Goal: Transaction & Acquisition: Purchase product/service

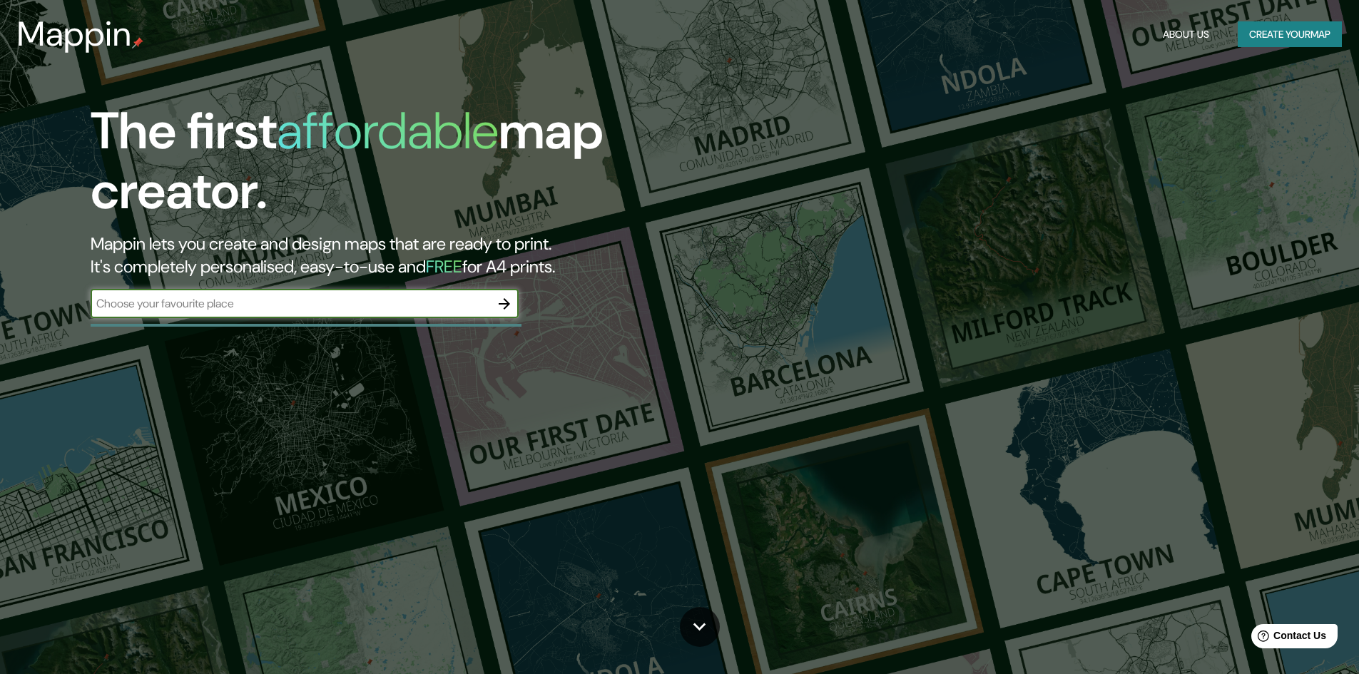
click at [260, 299] on input "text" at bounding box center [291, 303] width 400 height 16
type input "monterrey"
click at [519, 307] on div at bounding box center [504, 304] width 29 height 29
click at [501, 304] on icon "button" at bounding box center [504, 303] width 11 height 11
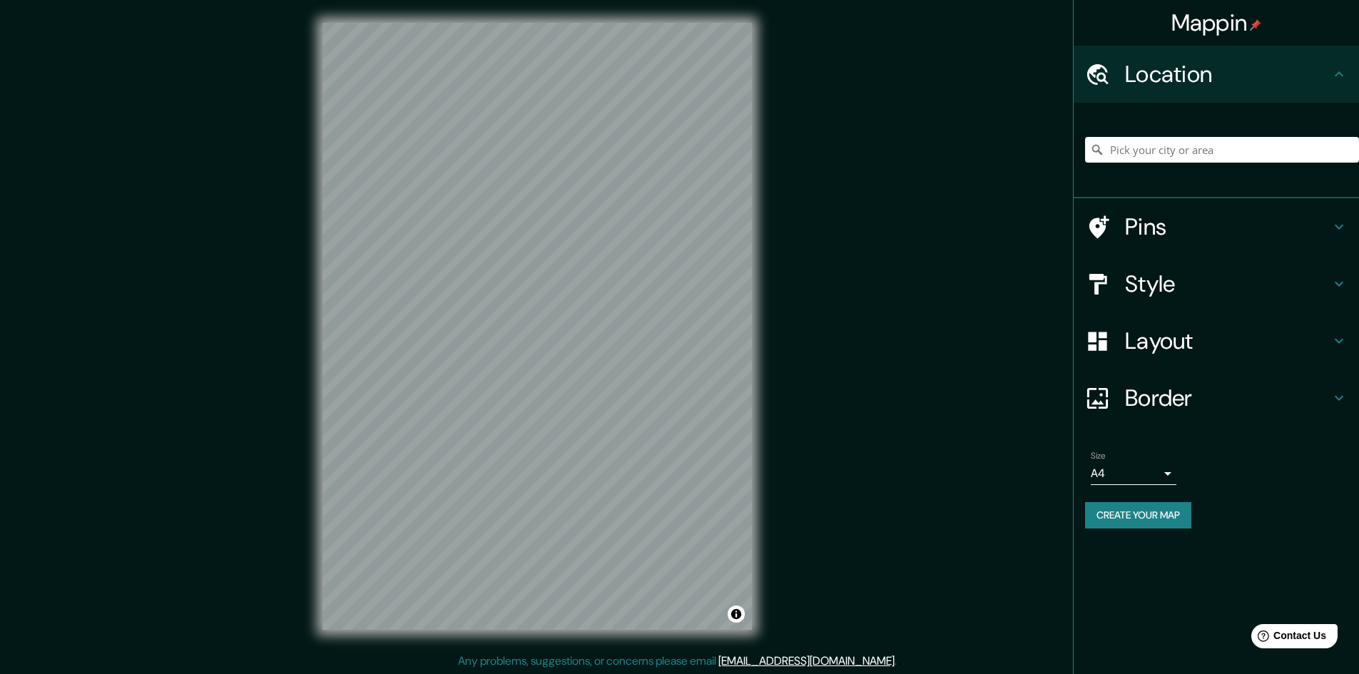
click at [1163, 469] on body "Mappin Location Pins Style Layout Border Choose a border. Hint : you can make l…" at bounding box center [679, 337] width 1359 height 674
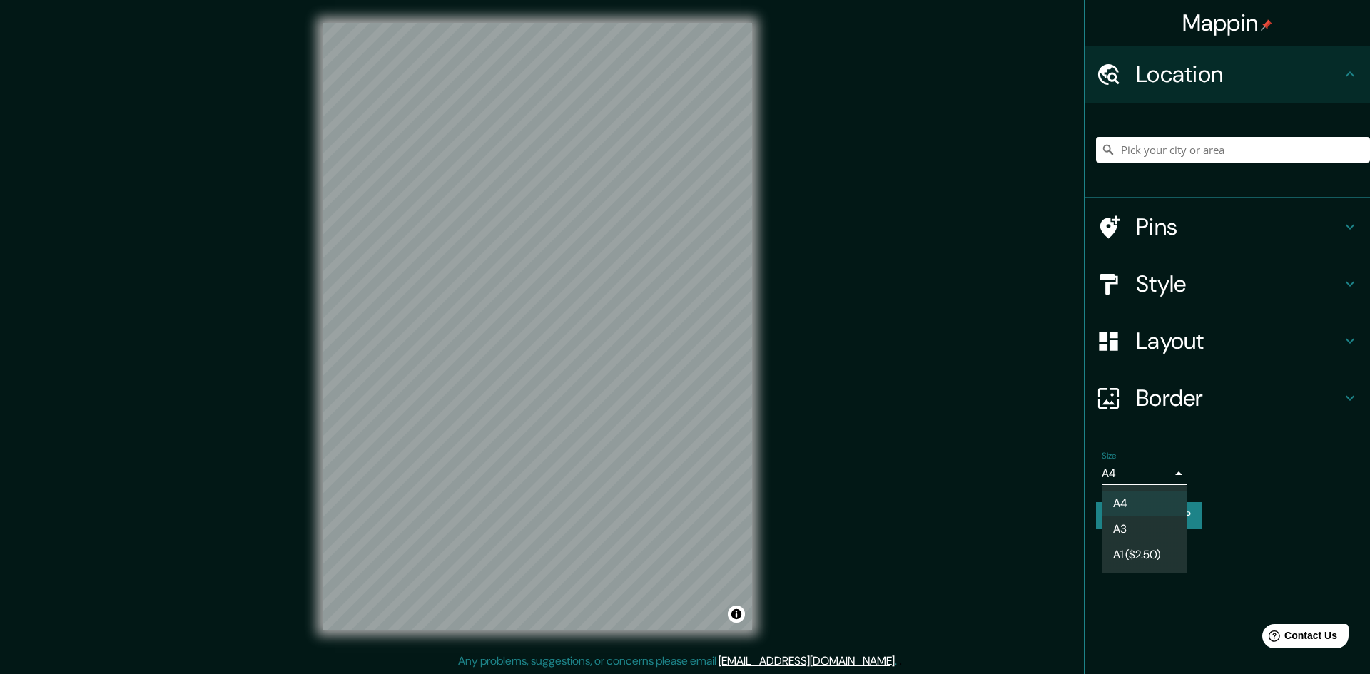
click at [1210, 513] on div at bounding box center [685, 337] width 1370 height 674
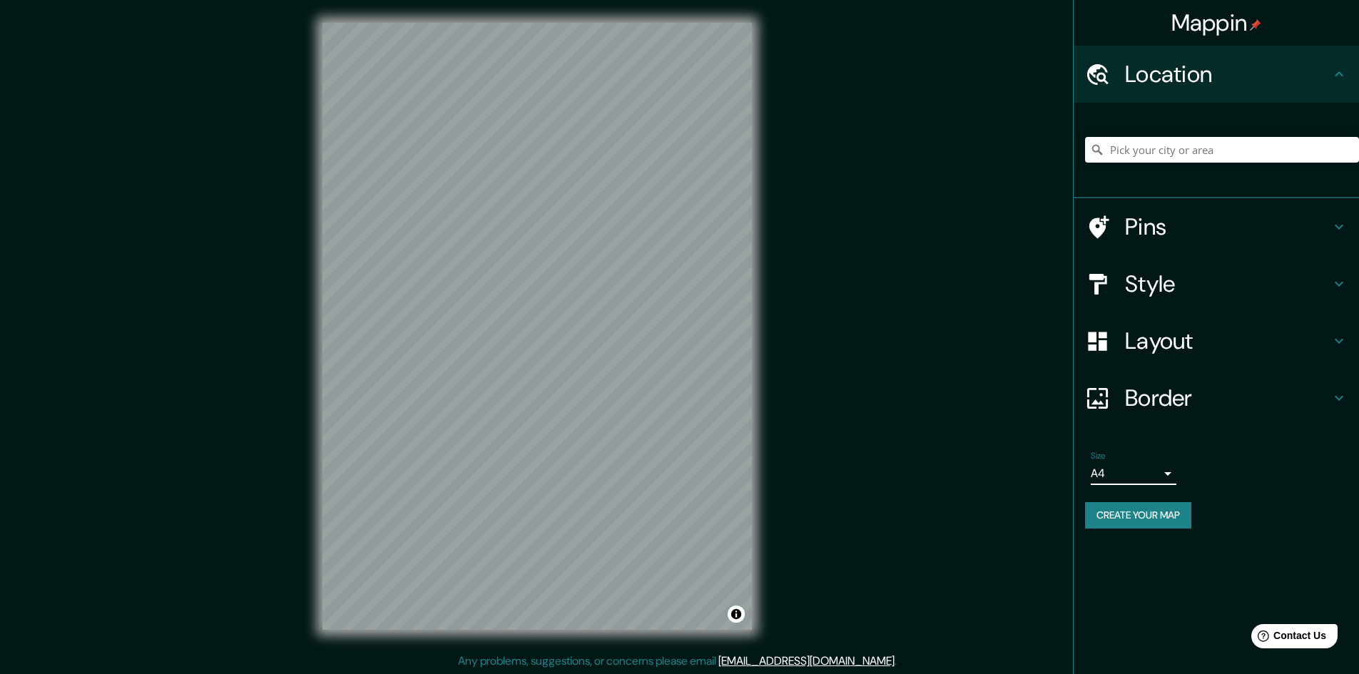
click at [1138, 268] on div "Style" at bounding box center [1216, 283] width 285 height 57
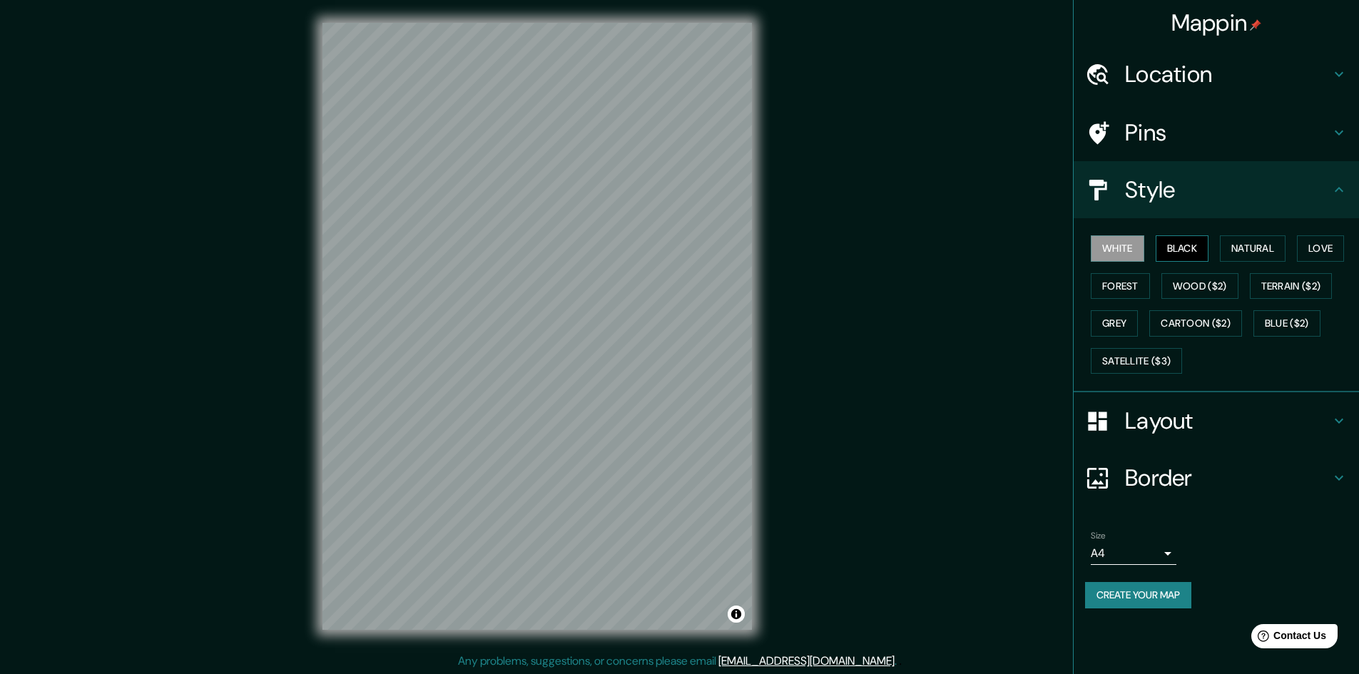
click at [1194, 245] on button "Black" at bounding box center [1183, 248] width 54 height 26
click at [1265, 242] on button "Natural" at bounding box center [1253, 248] width 66 height 26
click at [1150, 289] on button "Forest" at bounding box center [1120, 286] width 59 height 26
click at [1272, 234] on div "White Black Natural Love Forest Wood ($2) Terrain ($2) Grey Cartoon ($2) Blue (…" at bounding box center [1222, 305] width 274 height 150
click at [1263, 252] on button "Natural" at bounding box center [1253, 248] width 66 height 26
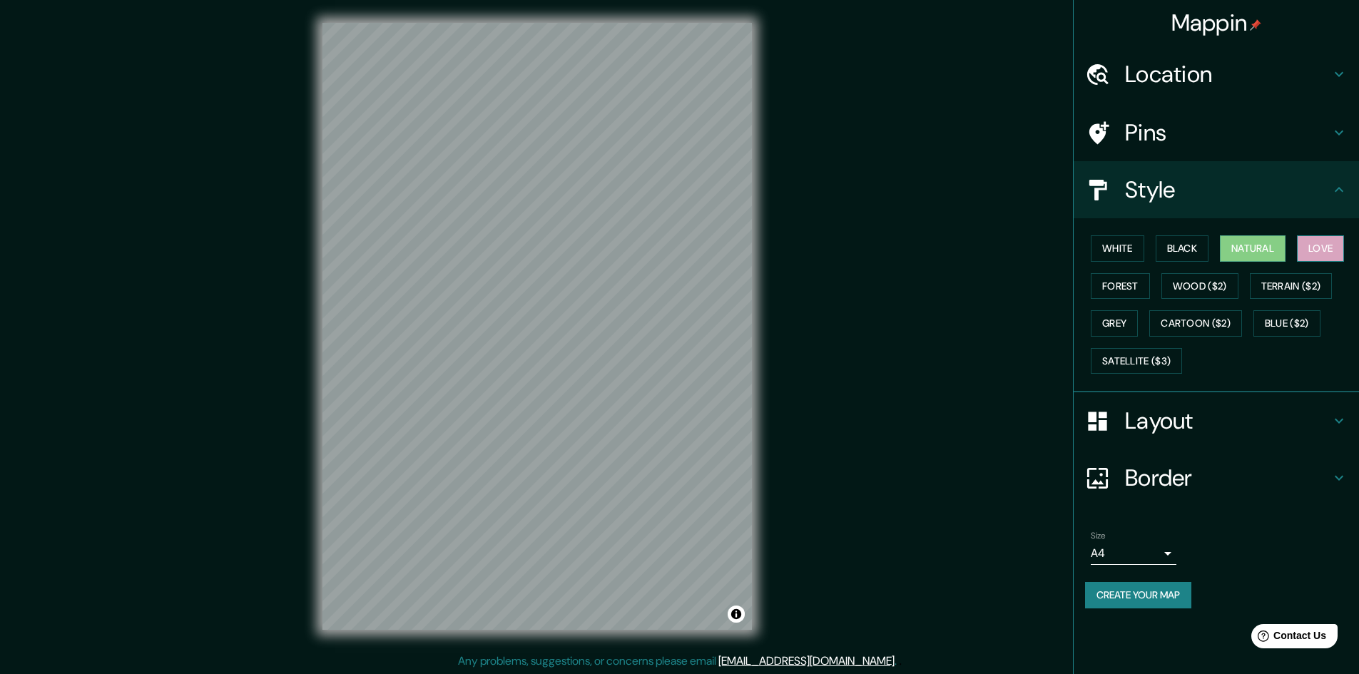
click at [1297, 262] on button "Love" at bounding box center [1320, 248] width 47 height 26
click at [1234, 248] on button "Natural" at bounding box center [1253, 248] width 66 height 26
click at [1138, 314] on button "Grey" at bounding box center [1114, 323] width 47 height 26
click at [1268, 243] on button "Natural" at bounding box center [1253, 248] width 66 height 26
click at [1164, 599] on button "Create your map" at bounding box center [1138, 595] width 106 height 26
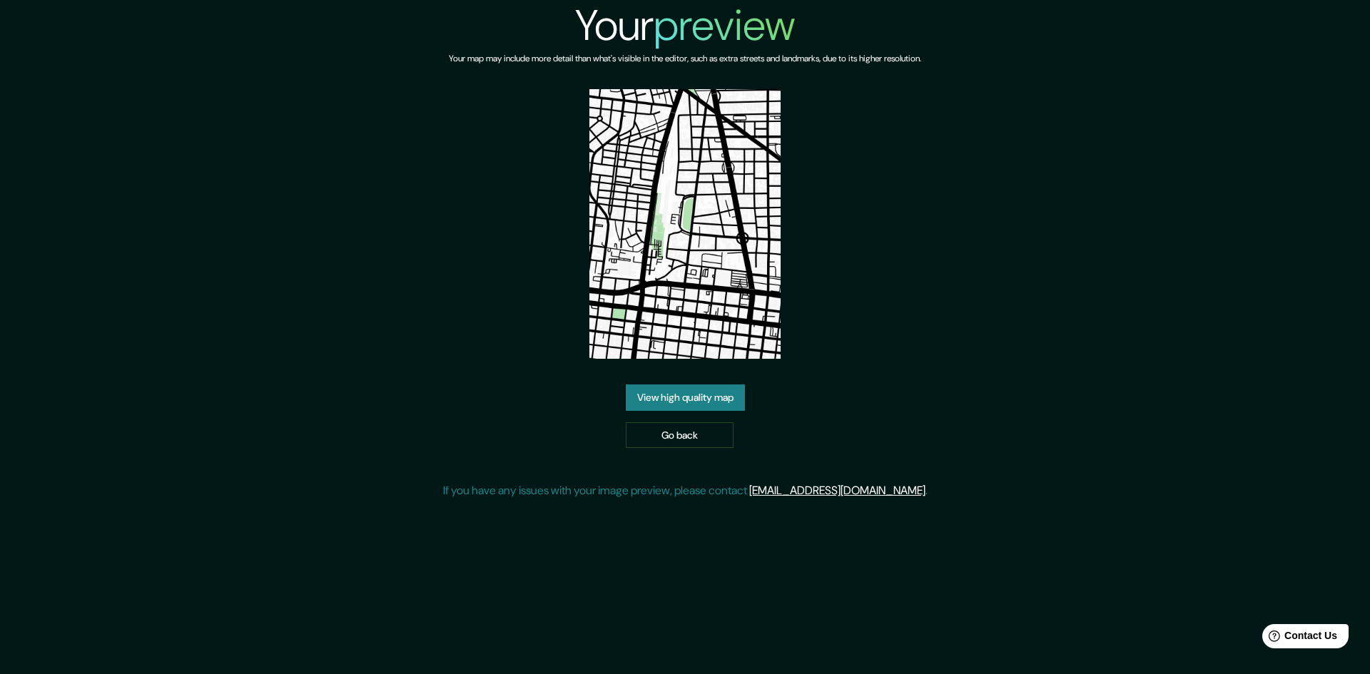
click at [676, 268] on img at bounding box center [684, 224] width 191 height 270
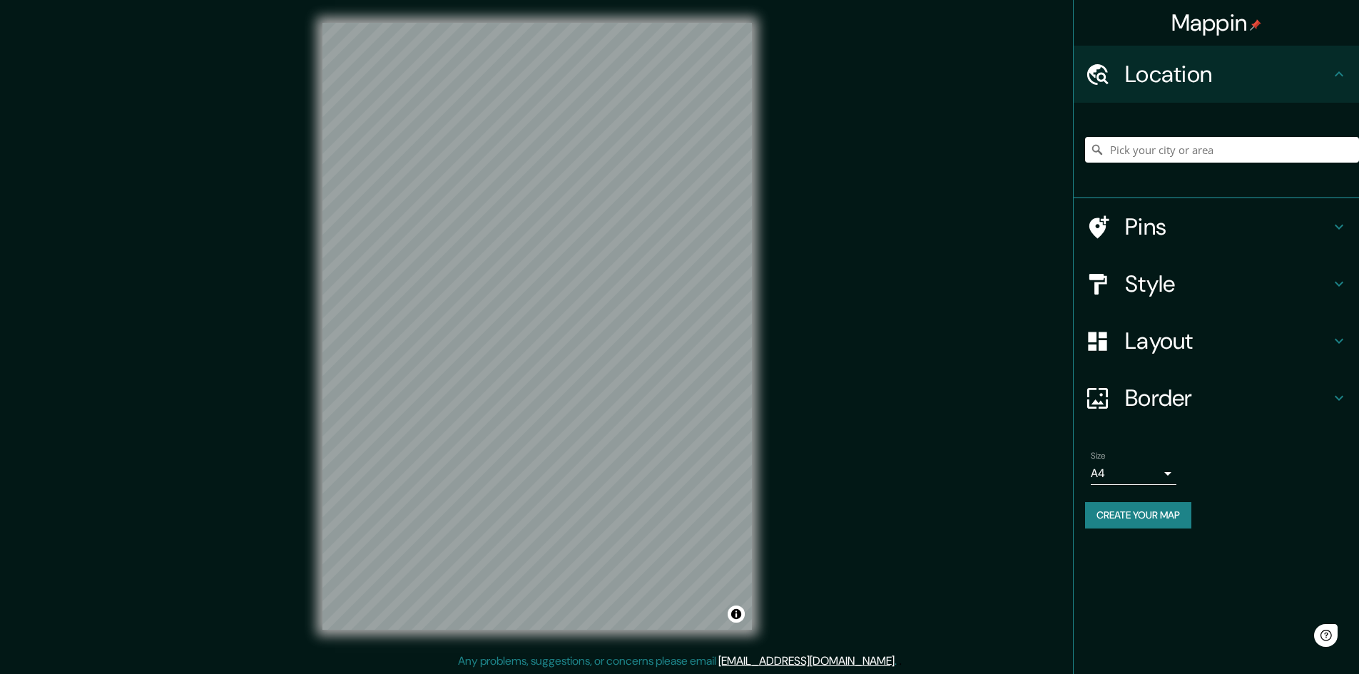
click at [753, 317] on div "© Mapbox © OpenStreetMap Improve this map" at bounding box center [537, 326] width 475 height 653
